Goal: Book appointment/travel/reservation

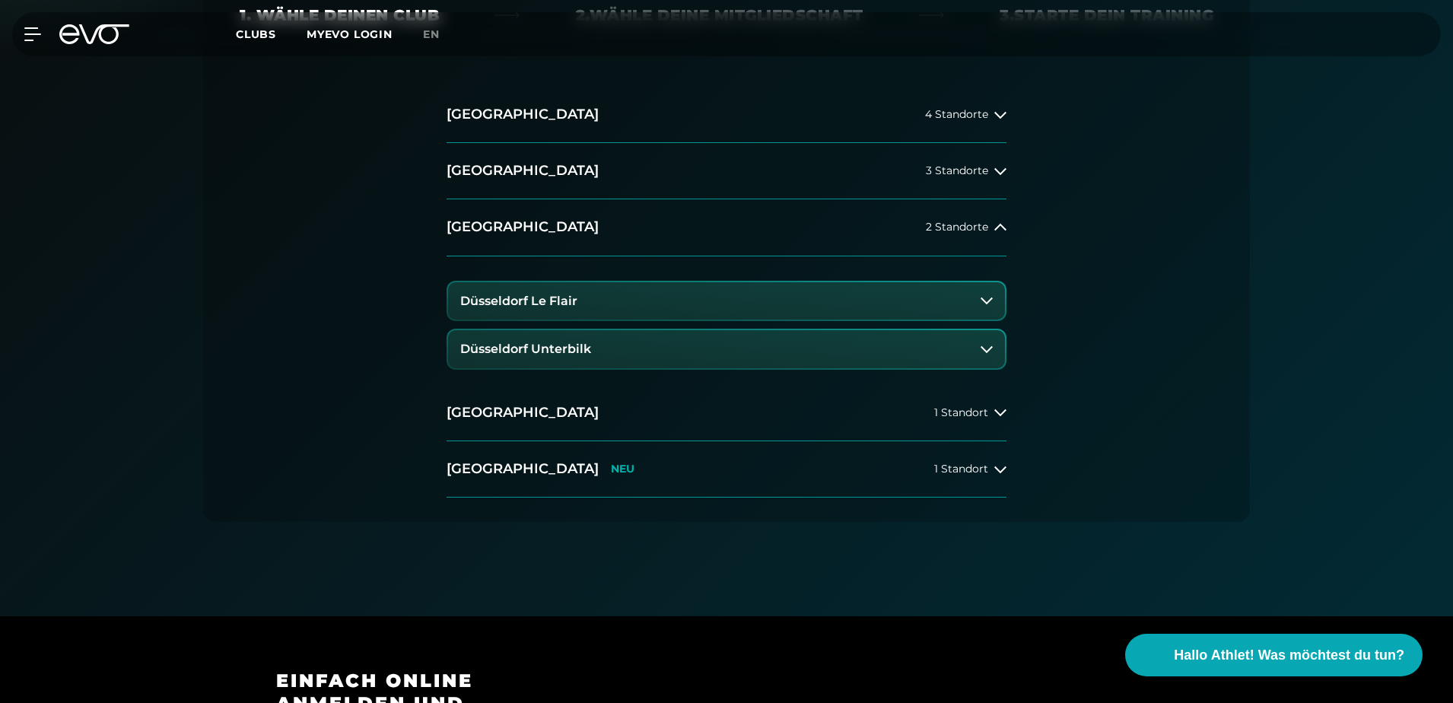
click at [624, 297] on button "Düsseldorf Le Flair" at bounding box center [726, 301] width 557 height 38
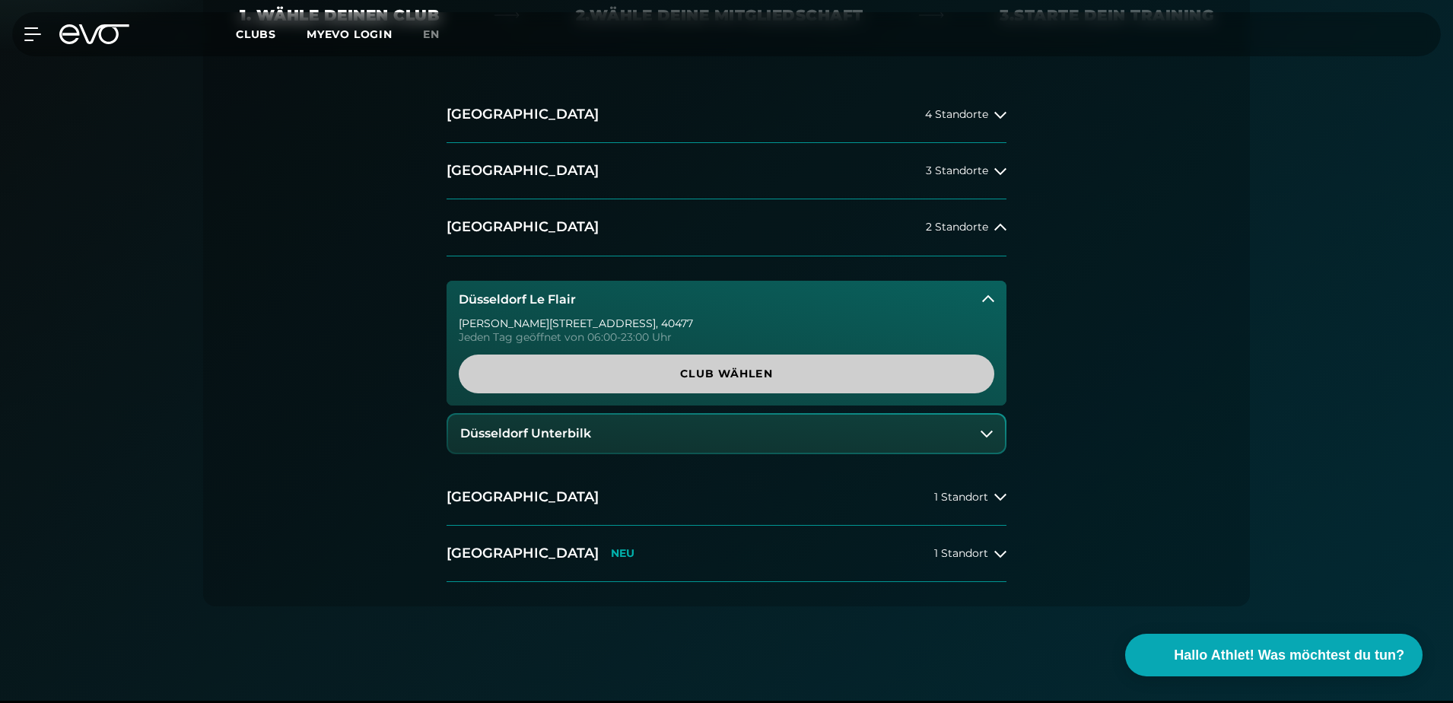
click at [690, 378] on span "Club wählen" at bounding box center [726, 374] width 462 height 16
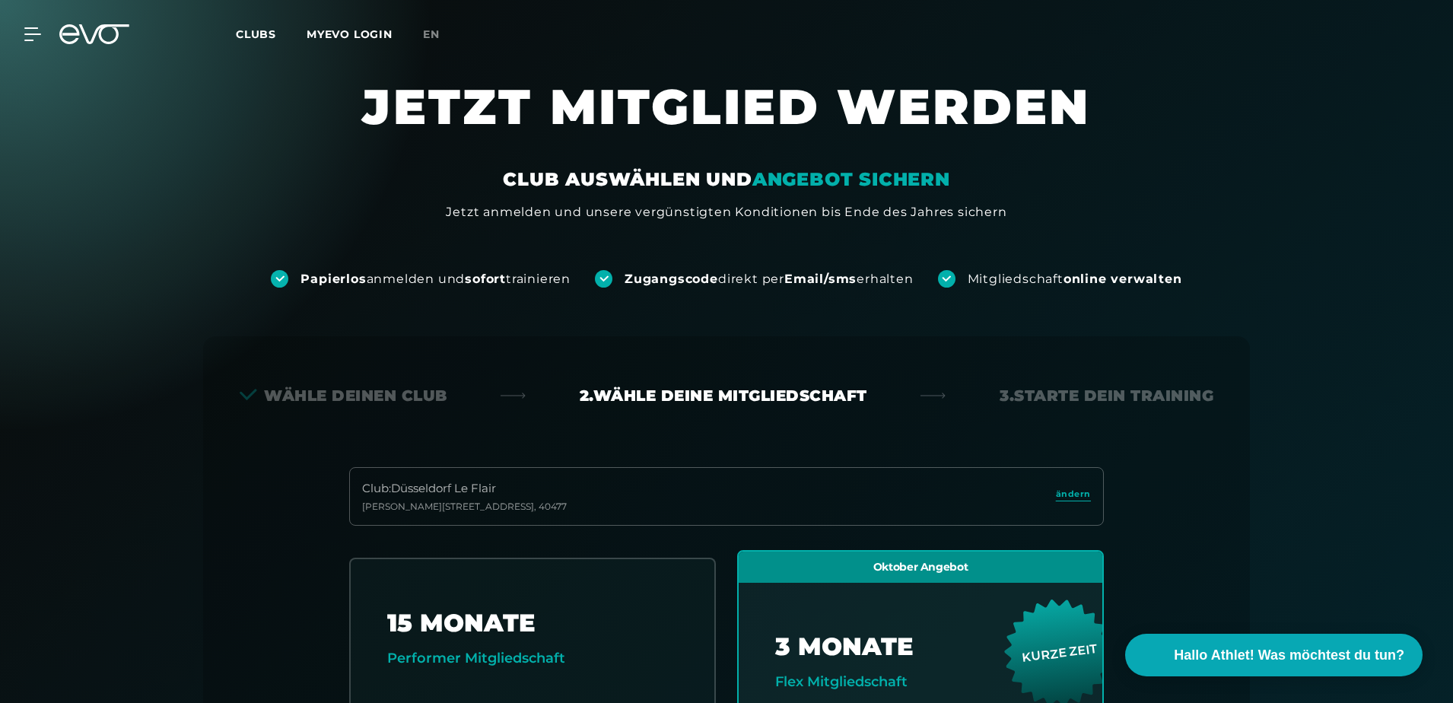
click at [246, 37] on span "Clubs" at bounding box center [256, 34] width 40 height 14
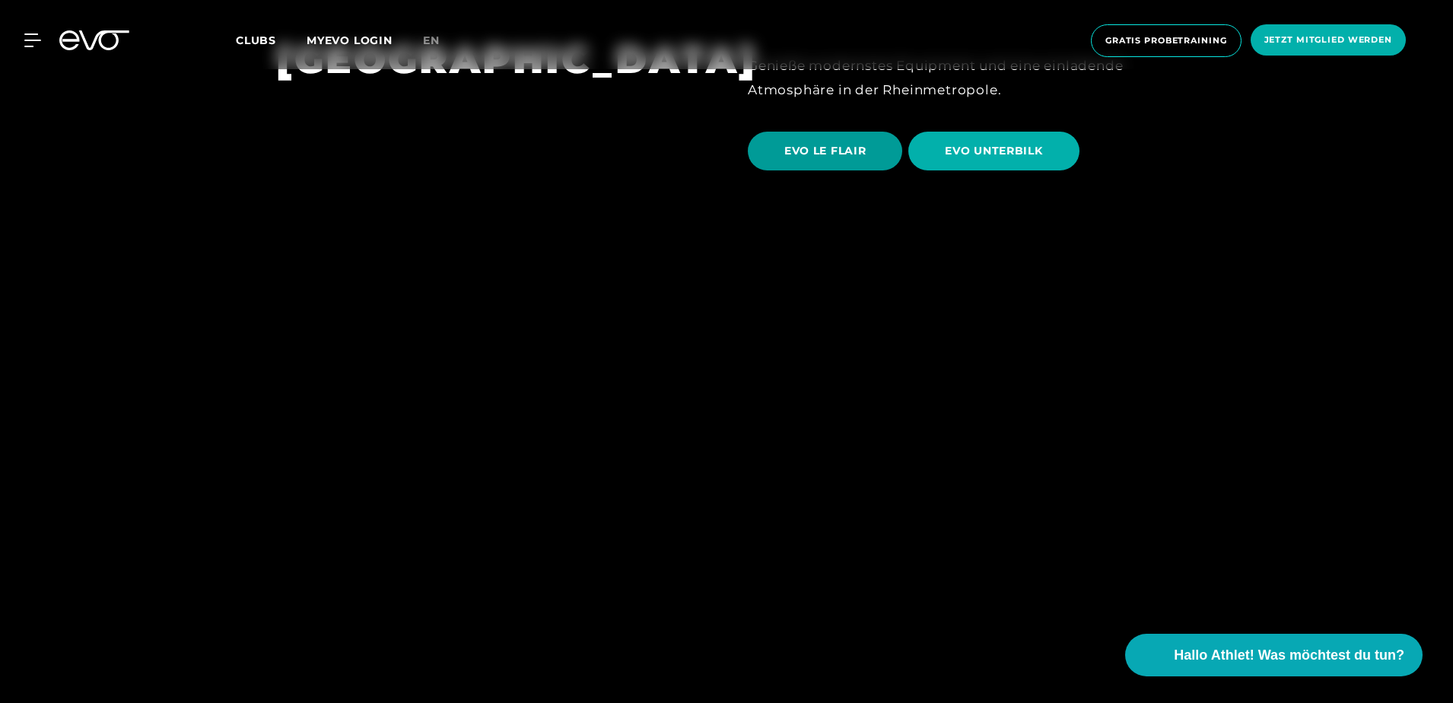
scroll to position [2662, 0]
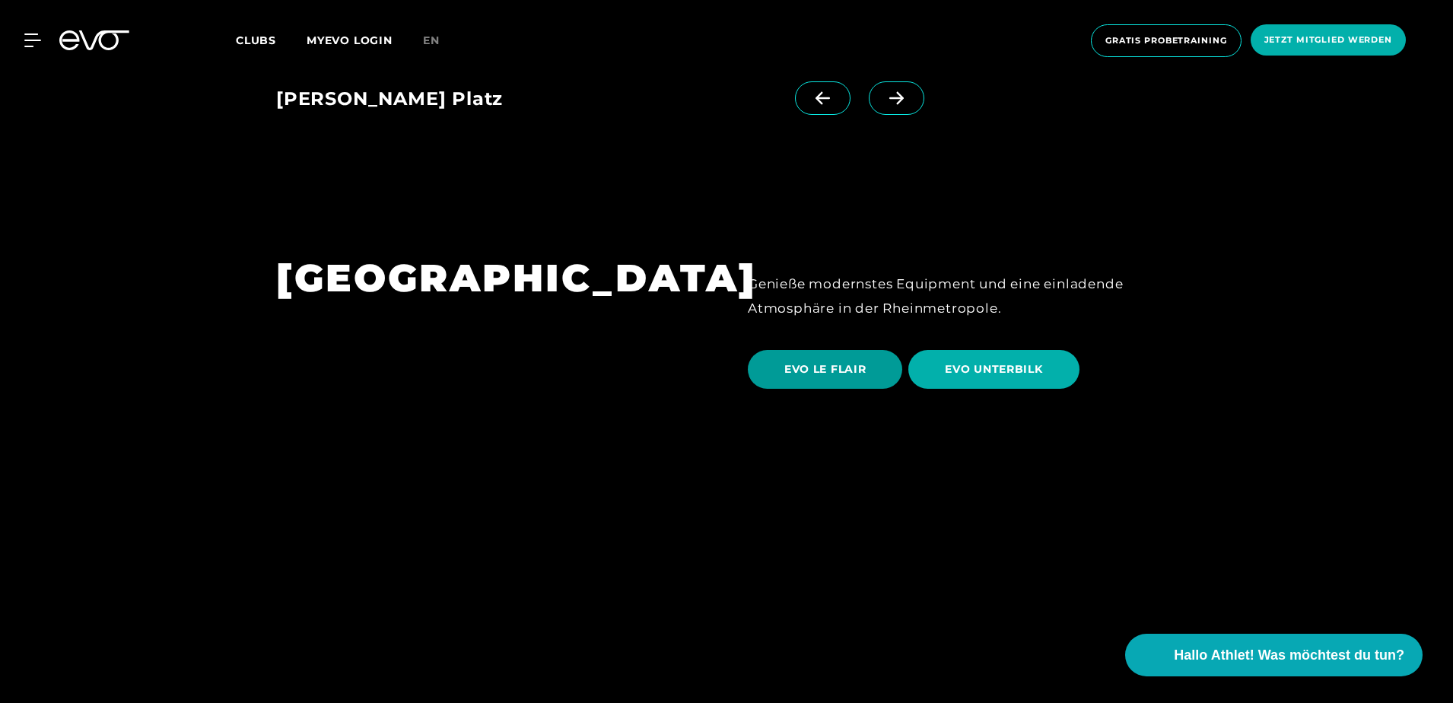
click at [843, 361] on span "EVO LE FLAIR" at bounding box center [824, 369] width 81 height 16
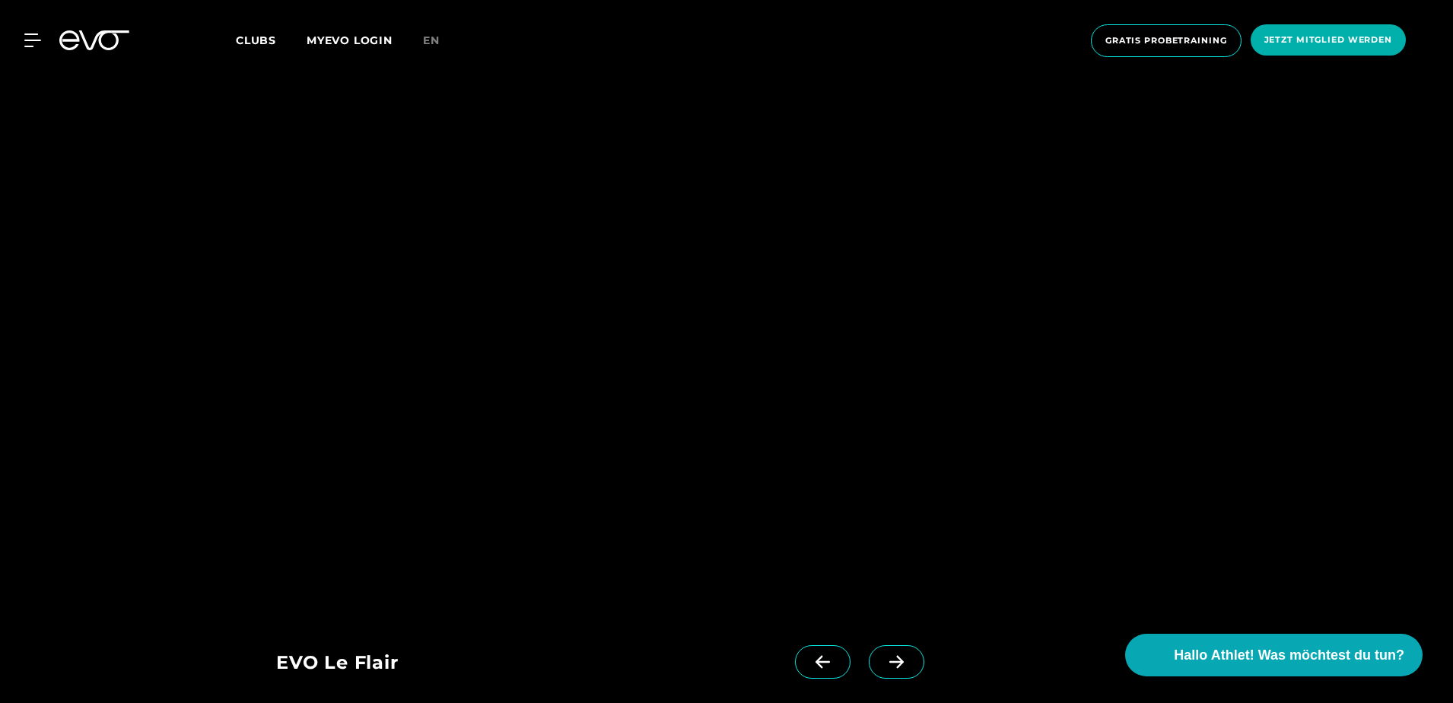
scroll to position [1521, 0]
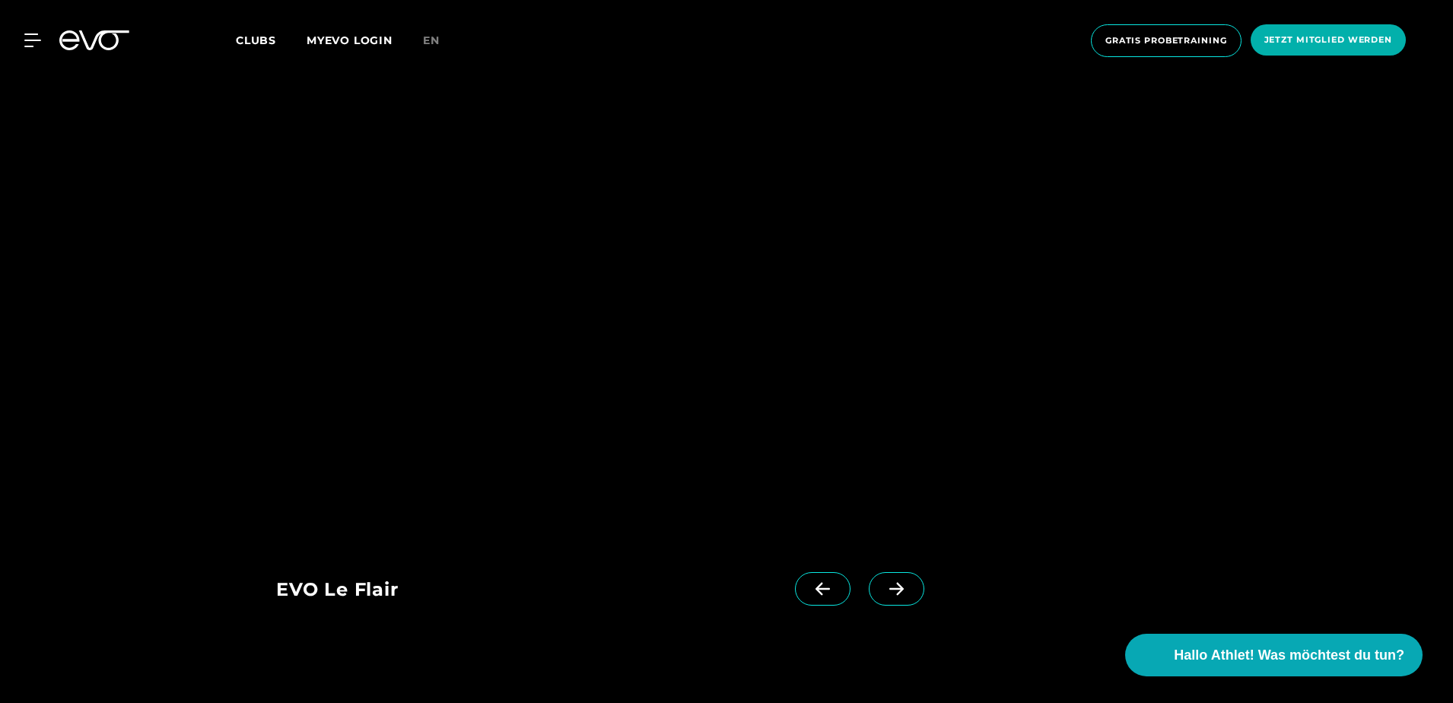
click at [872, 599] on span at bounding box center [897, 588] width 56 height 33
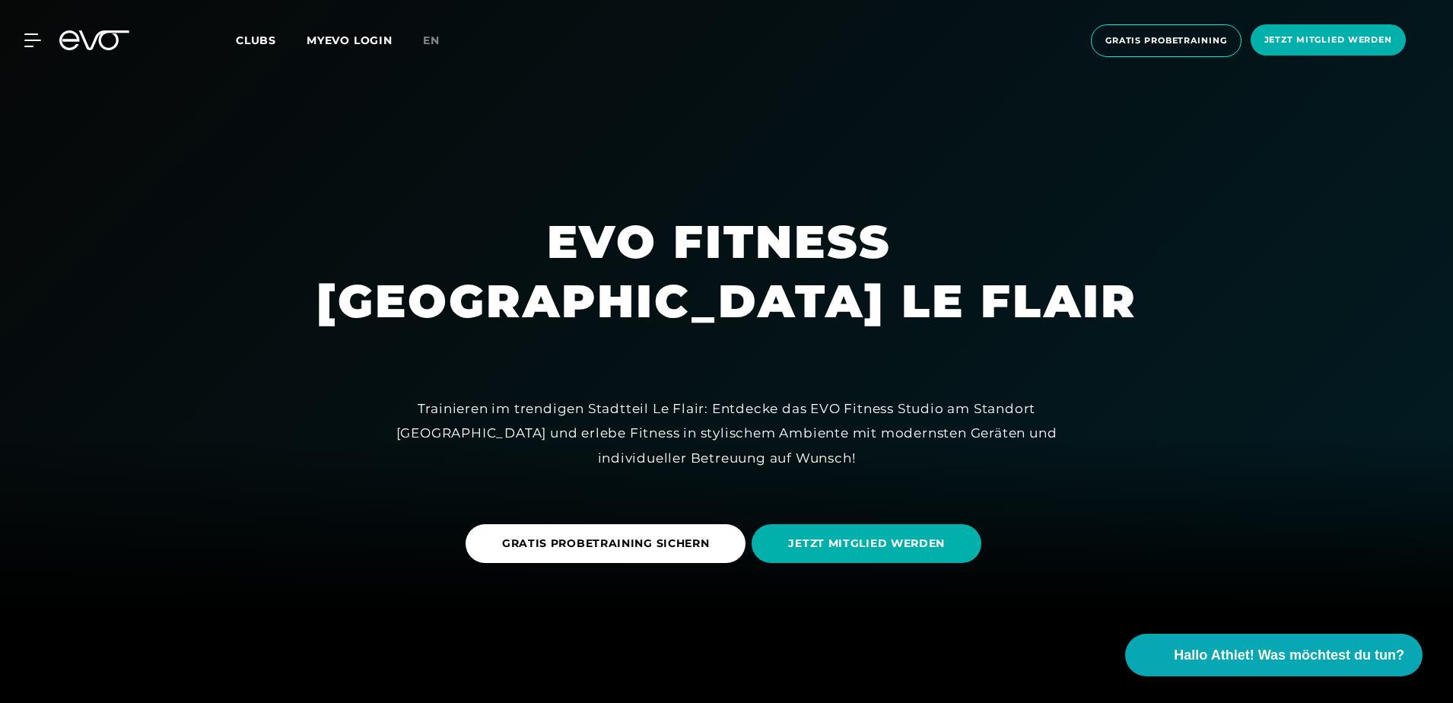
scroll to position [0, 0]
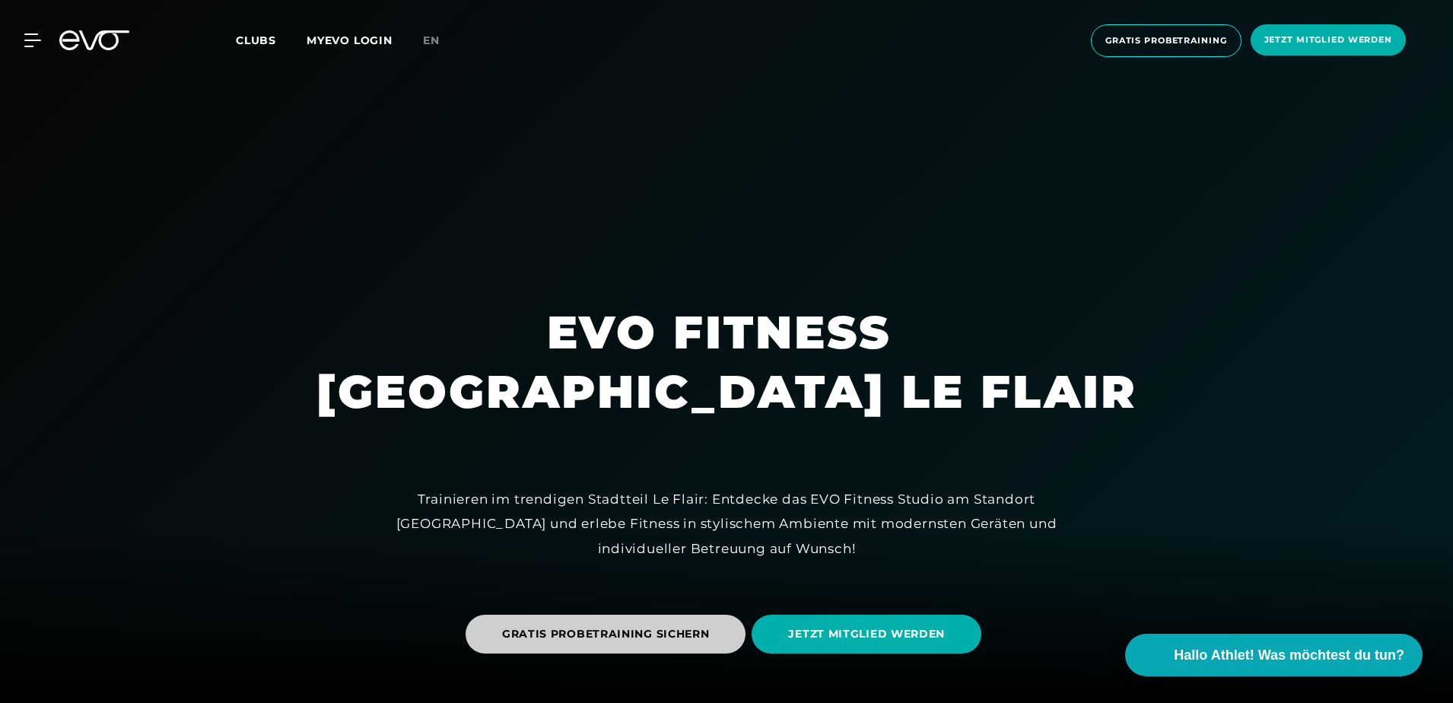
click at [714, 635] on span "GRATIS PROBETRAINING SICHERN" at bounding box center [605, 634] width 281 height 39
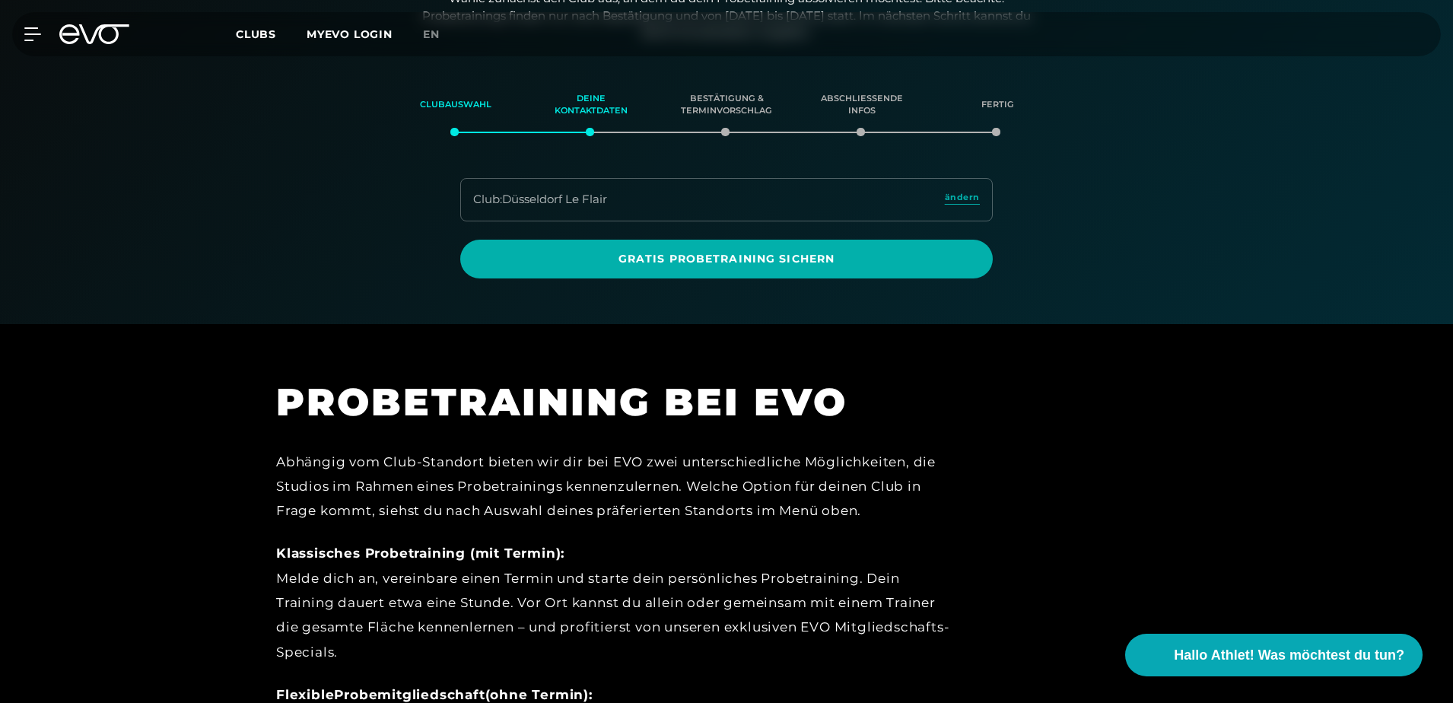
scroll to position [641, 0]
